Goal: Find specific page/section: Find specific page/section

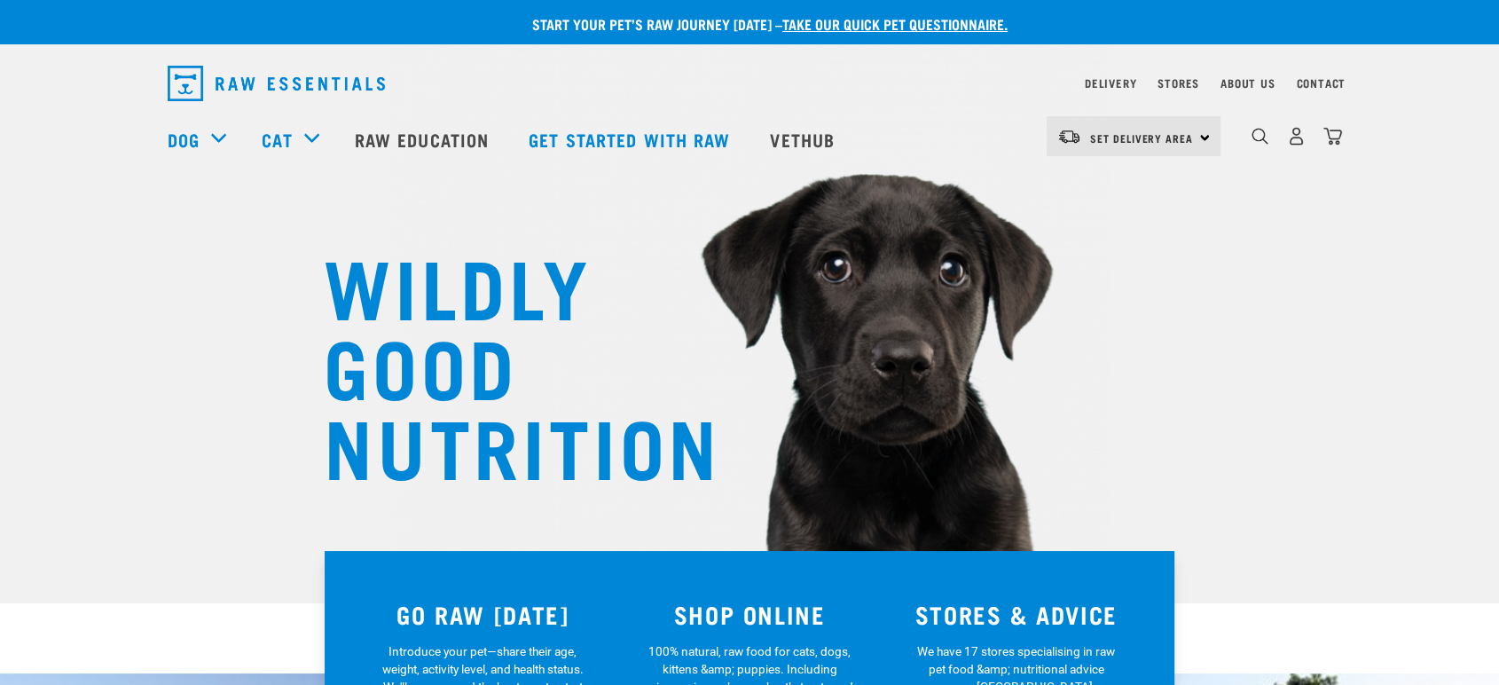
drag, startPoint x: 1513, startPoint y: 36, endPoint x: 1502, endPoint y: 612, distance: 575.9
click at [1181, 82] on link "Stores" at bounding box center [1179, 83] width 42 height 6
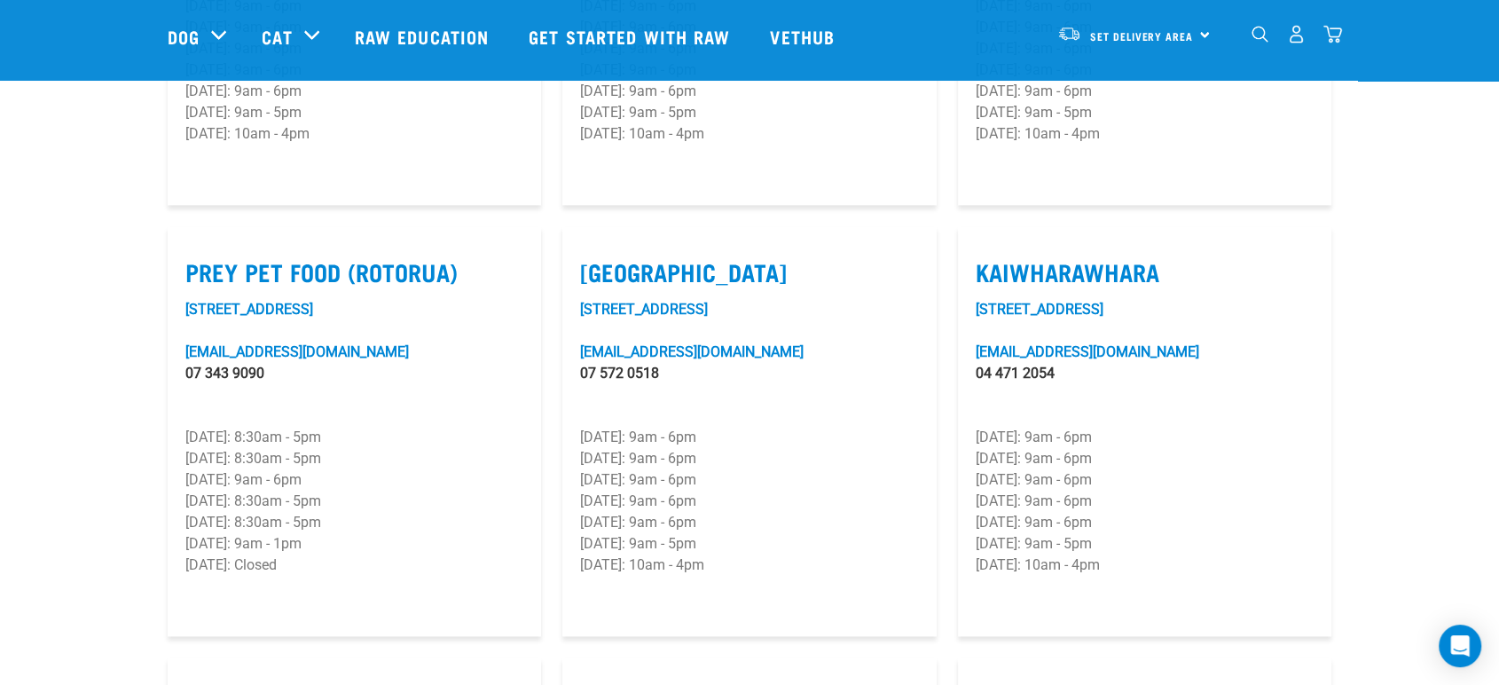
scroll to position [2135, 0]
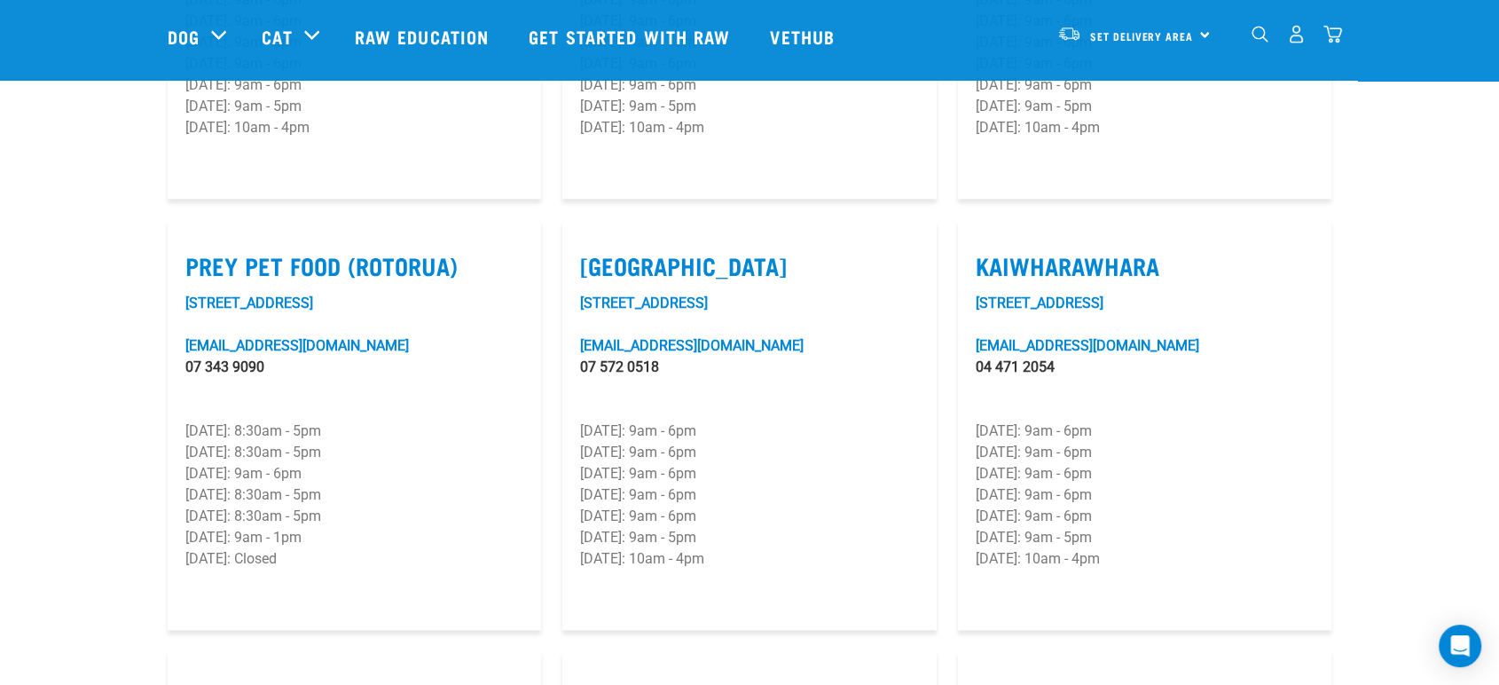
drag, startPoint x: 342, startPoint y: 213, endPoint x: 145, endPoint y: 208, distance: 197.0
copy label "Prey Pet Food"
drag, startPoint x: 566, startPoint y: 224, endPoint x: 594, endPoint y: 203, distance: 35.0
click at [566, 224] on article "Mount Maunganui 525 Maunganui Road mount@rawessentials.co.nz 07 572 0518 Monday…" at bounding box center [749, 425] width 374 height 411
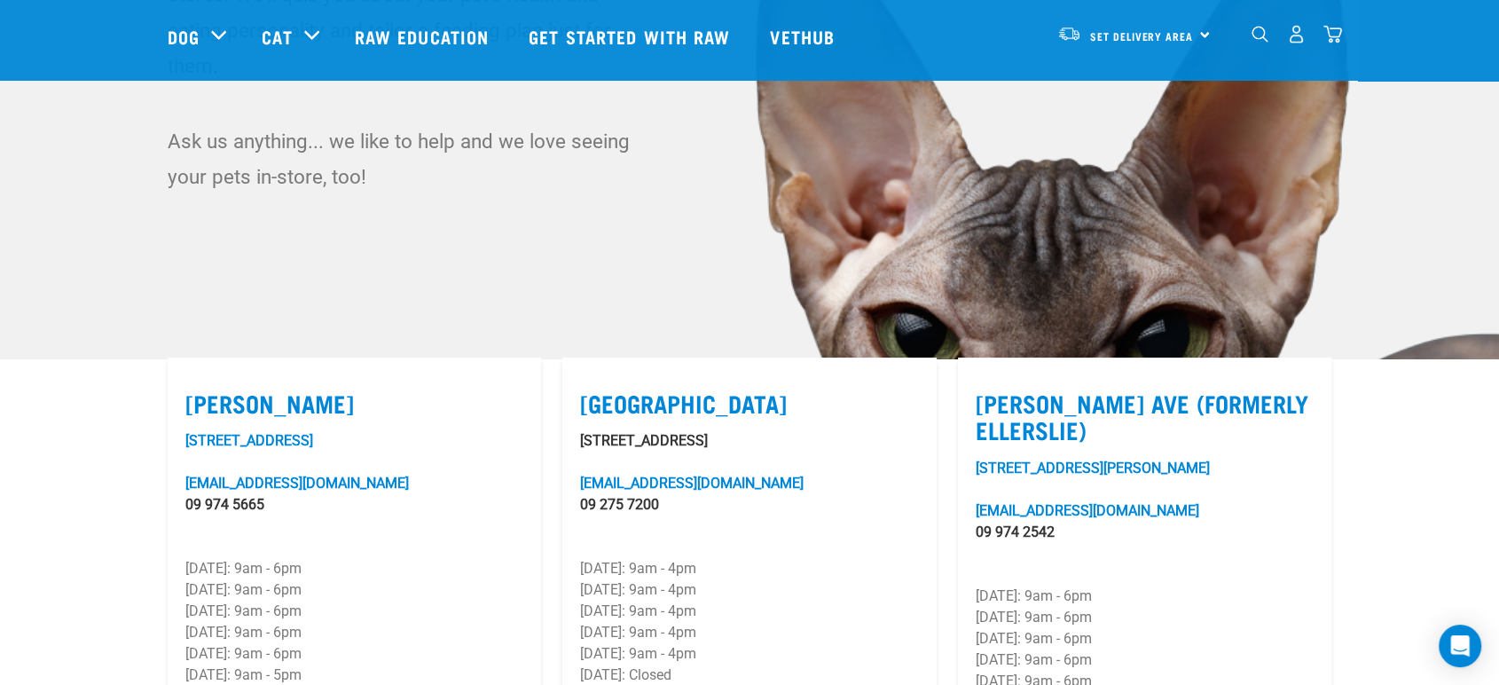
scroll to position [460, 0]
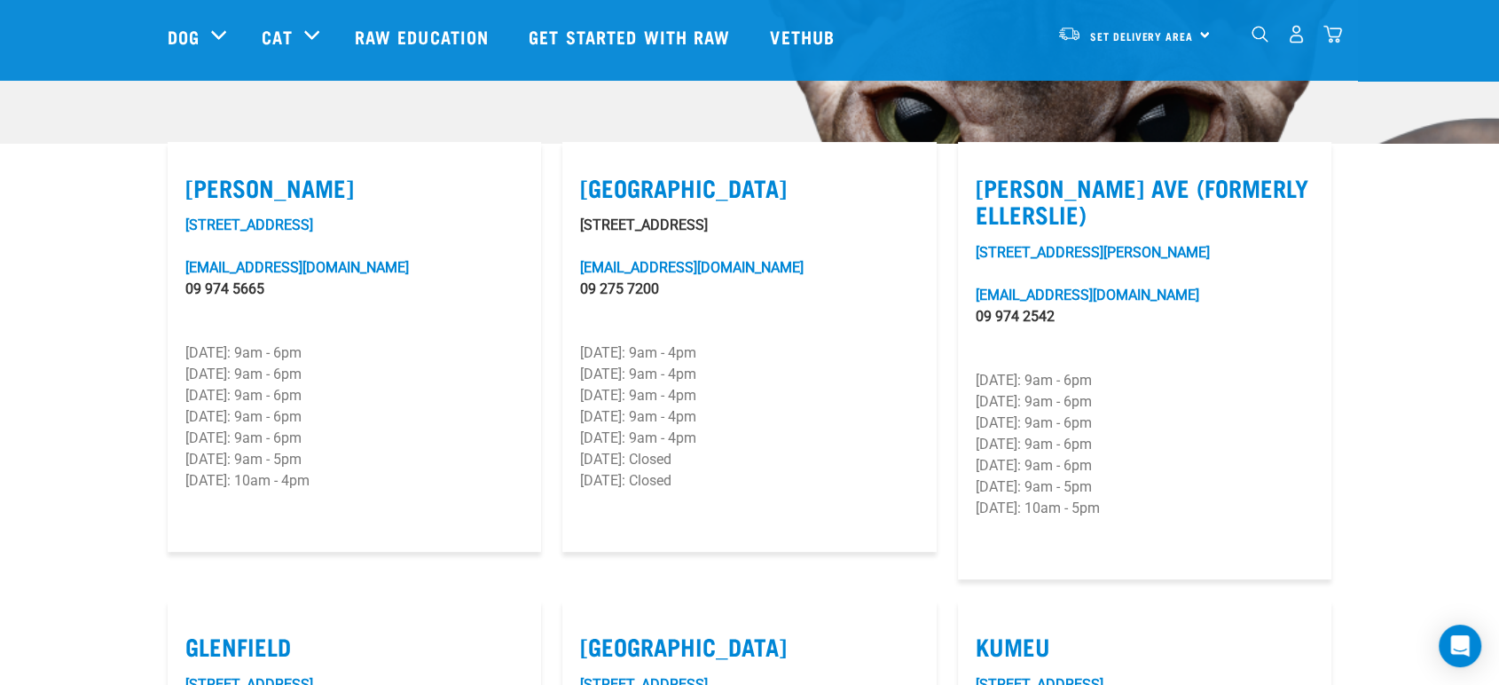
drag, startPoint x: 385, startPoint y: 409, endPoint x: 0, endPoint y: 454, distance: 387.7
